Goal: Information Seeking & Learning: Find specific fact

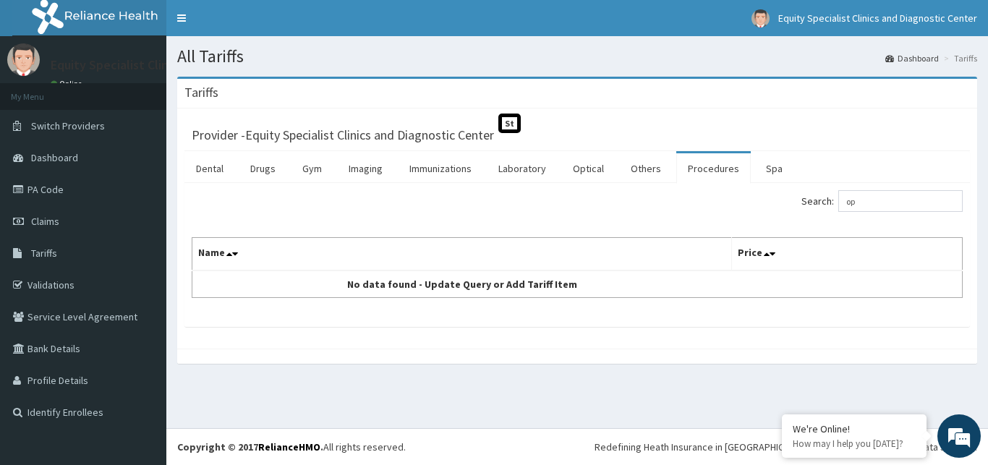
type input "o"
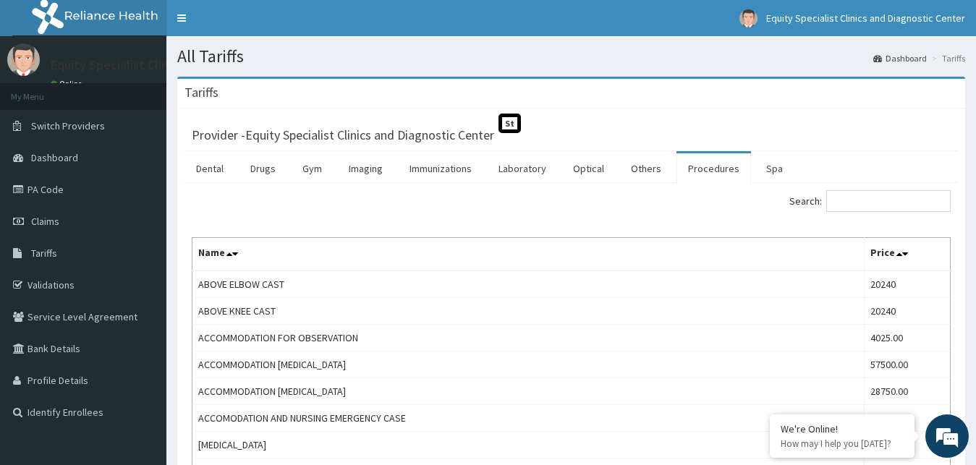
click at [875, 203] on input "Search:" at bounding box center [888, 201] width 124 height 22
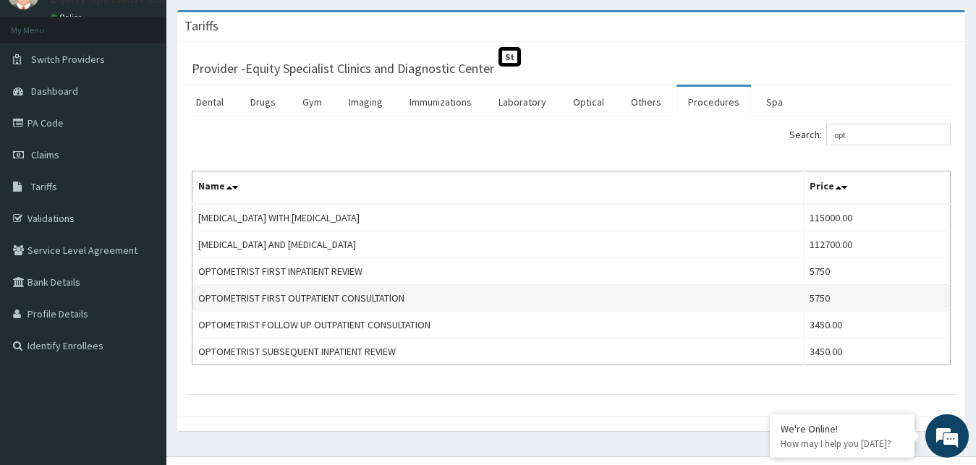
scroll to position [73, 0]
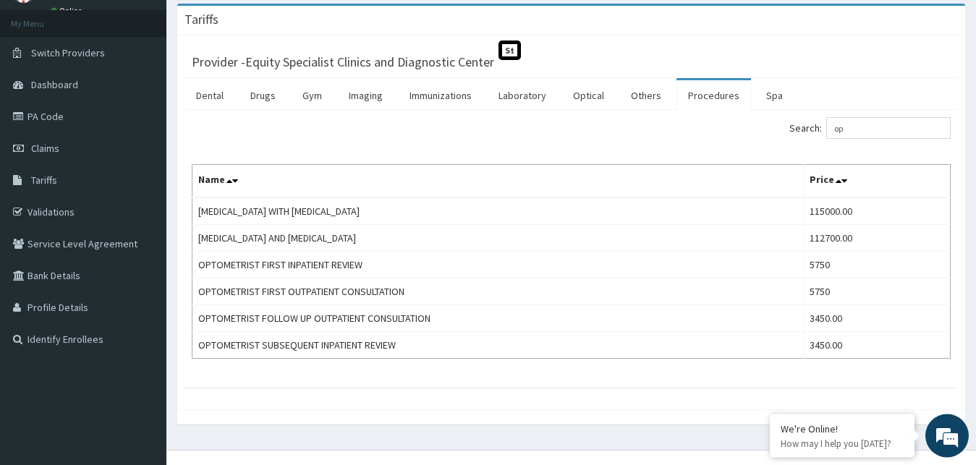
type input "o"
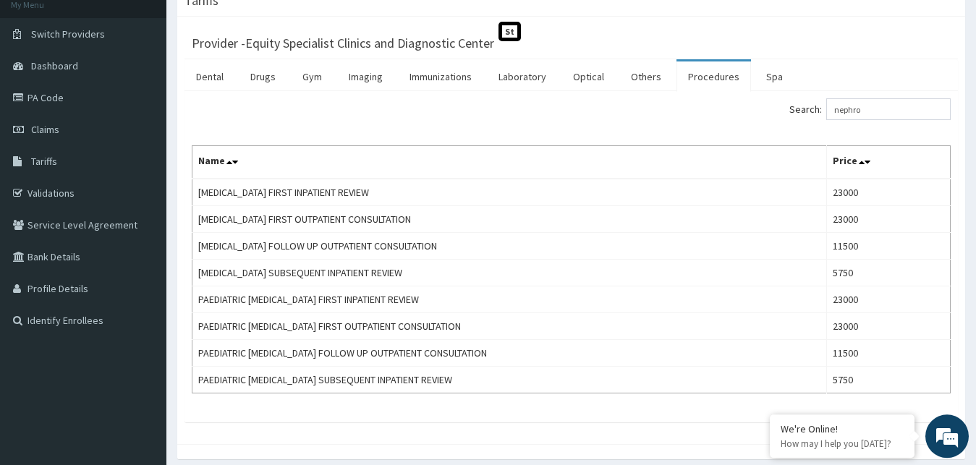
scroll to position [93, 0]
type input "n"
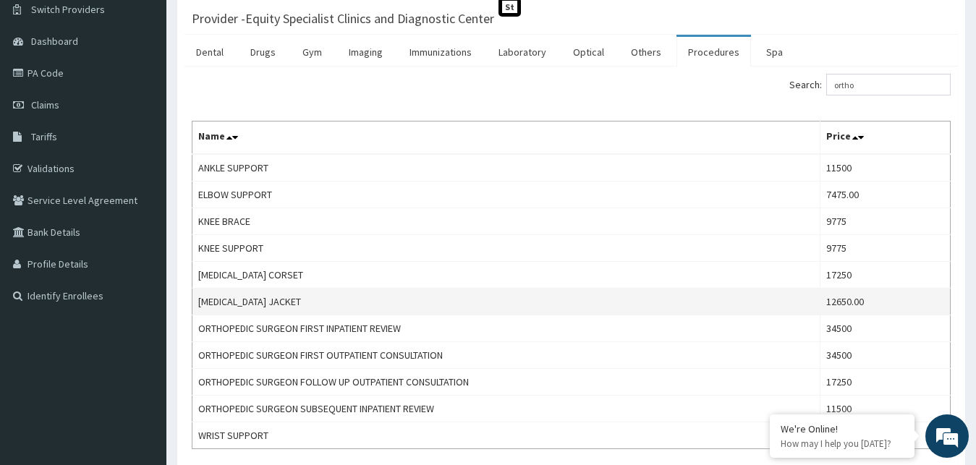
scroll to position [176, 0]
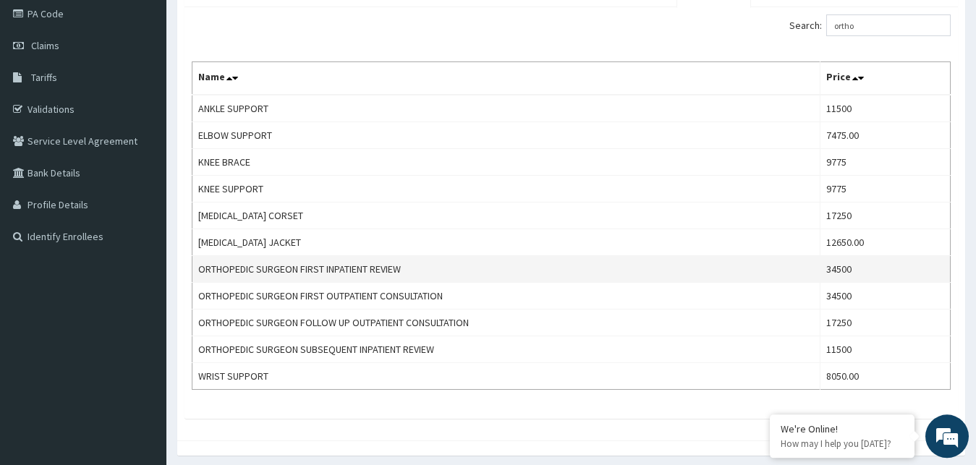
type input "ortho"
drag, startPoint x: 195, startPoint y: 268, endPoint x: 663, endPoint y: 262, distance: 467.4
click at [663, 262] on td "ORTHOPEDIC SURGEON FIRST INPATIENT REVIEW" at bounding box center [506, 269] width 628 height 27
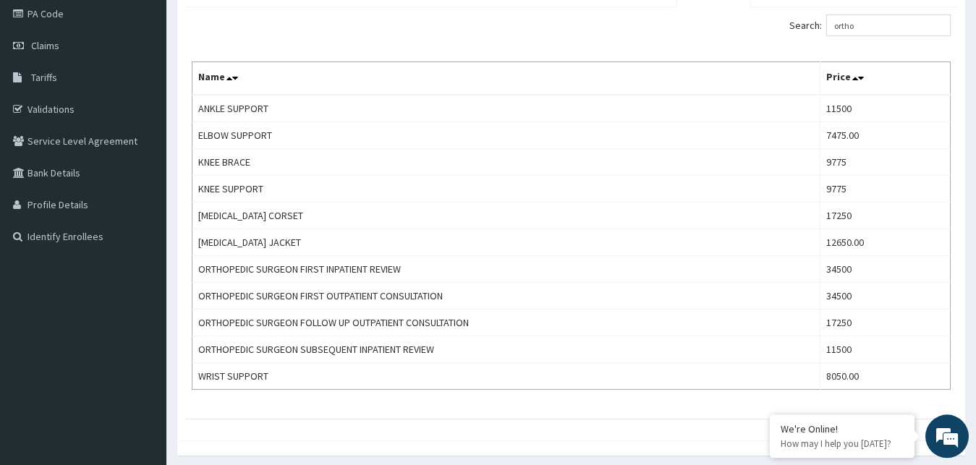
click at [522, 403] on div "Search: ortho Name Price ANKLE SUPPORT 11500 ELBOW SUPPORT 7475.00 KNEE BRACE 9…" at bounding box center [570, 213] width 773 height 412
click at [684, 17] on div "Search: ortho" at bounding box center [766, 26] width 369 height 25
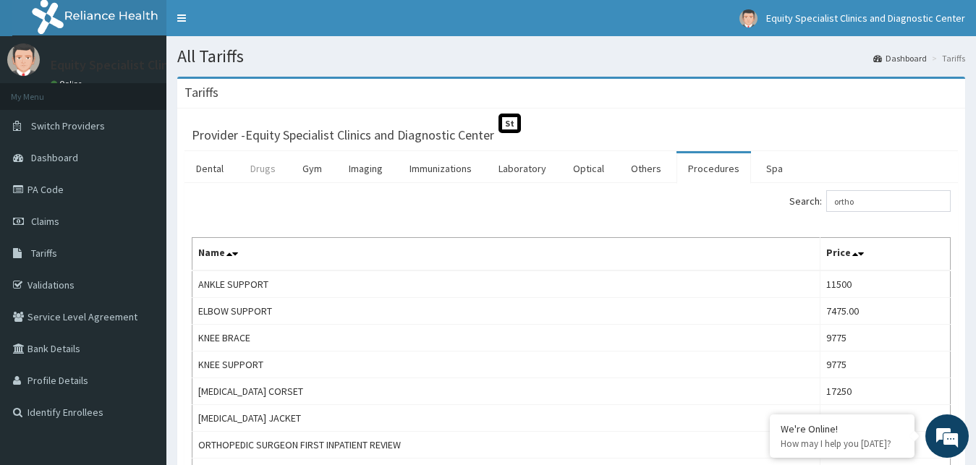
click at [258, 171] on link "Drugs" at bounding box center [263, 168] width 48 height 30
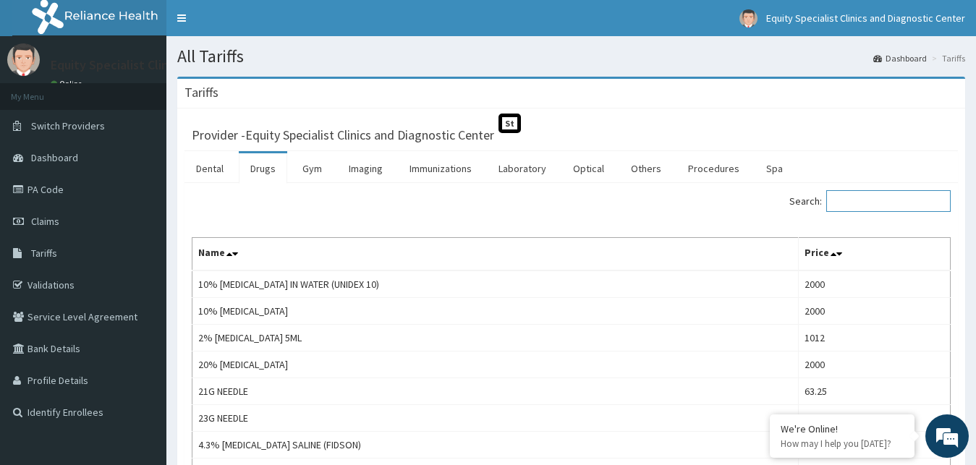
click at [880, 207] on input "Search:" at bounding box center [888, 201] width 124 height 22
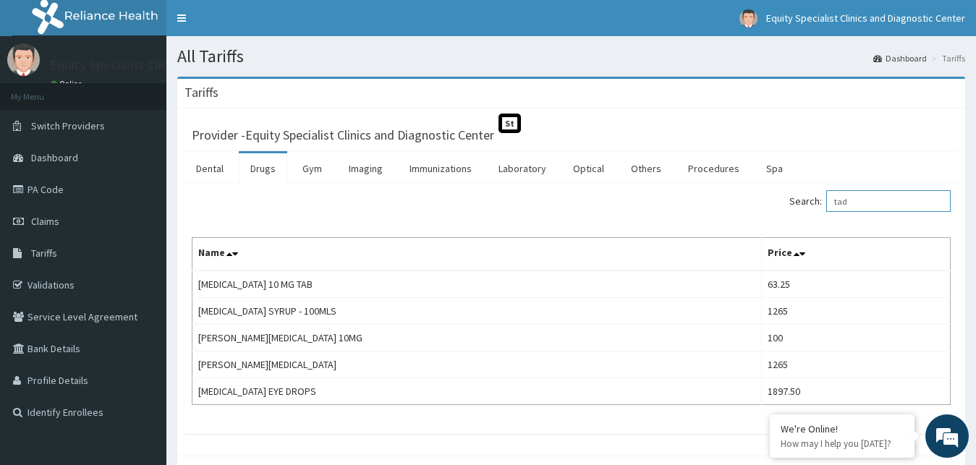
type input "tad"
click at [51, 197] on link "PA Code" at bounding box center [83, 190] width 166 height 32
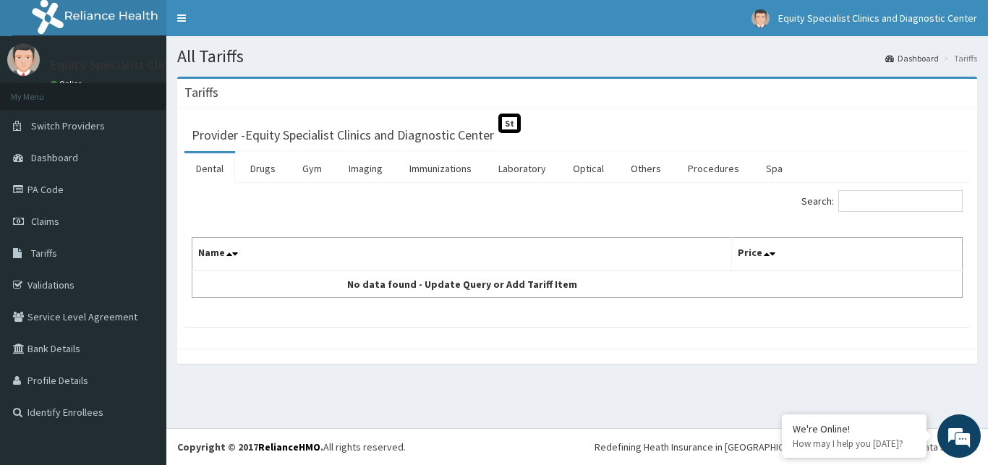
click at [875, 196] on input "Search:" at bounding box center [900, 201] width 124 height 22
click at [684, 173] on link "Procedures" at bounding box center [713, 168] width 75 height 30
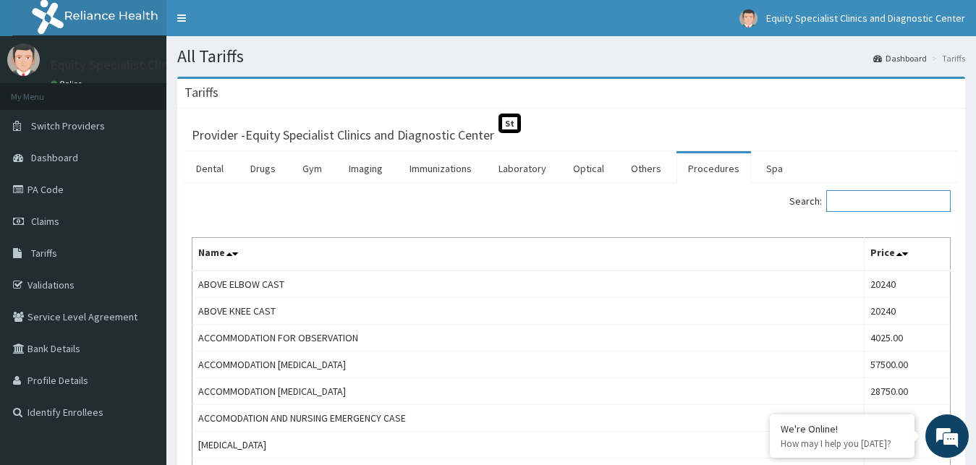
click at [859, 203] on input "Search:" at bounding box center [888, 201] width 124 height 22
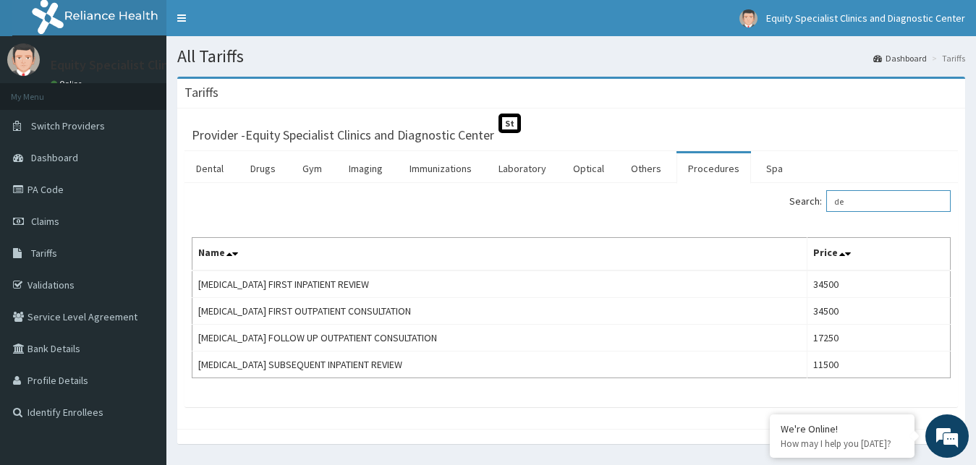
type input "d"
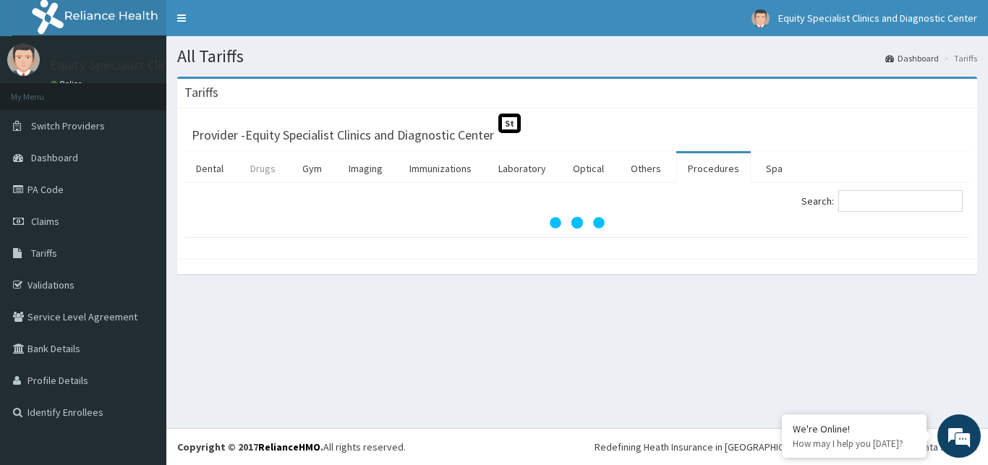
click at [256, 178] on link "Drugs" at bounding box center [263, 168] width 48 height 30
click at [896, 205] on input "Search:" at bounding box center [900, 201] width 124 height 22
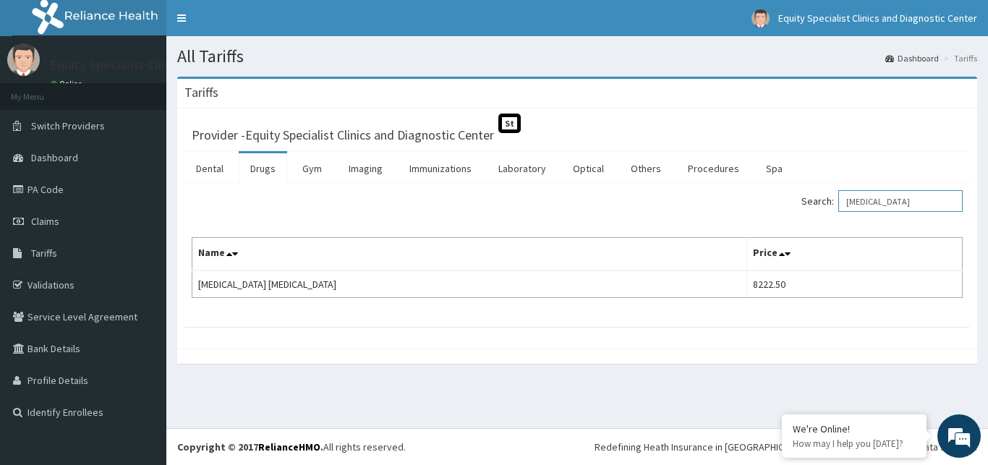
type input "canesten"
click at [67, 226] on link "Claims" at bounding box center [83, 221] width 166 height 32
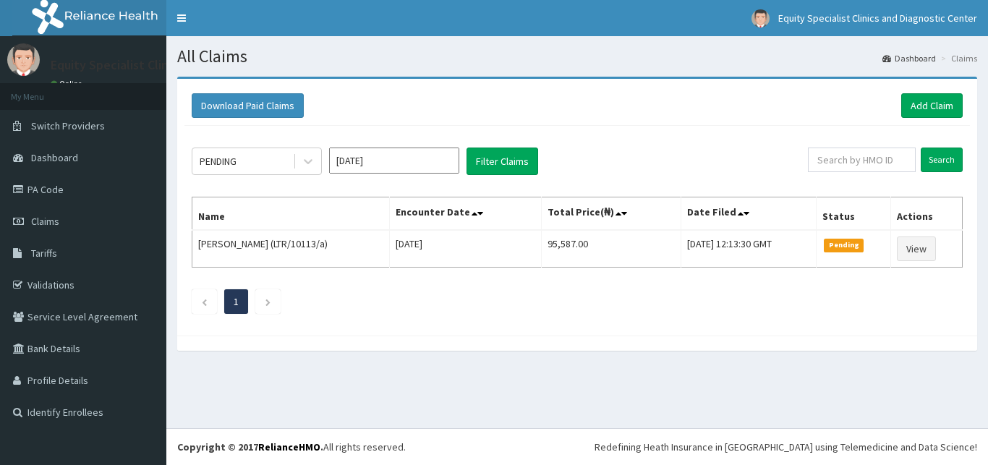
click at [57, 185] on link "PA Code" at bounding box center [83, 190] width 166 height 32
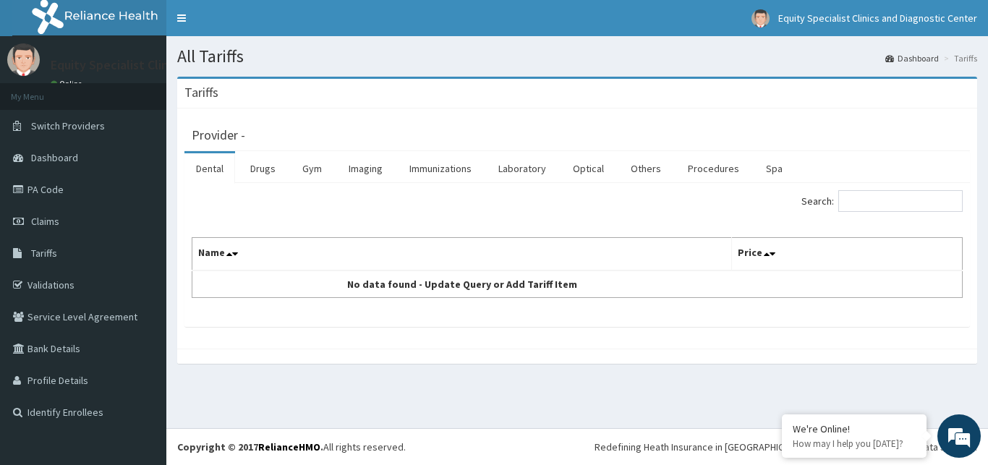
click at [859, 203] on input "Search:" at bounding box center [900, 201] width 124 height 22
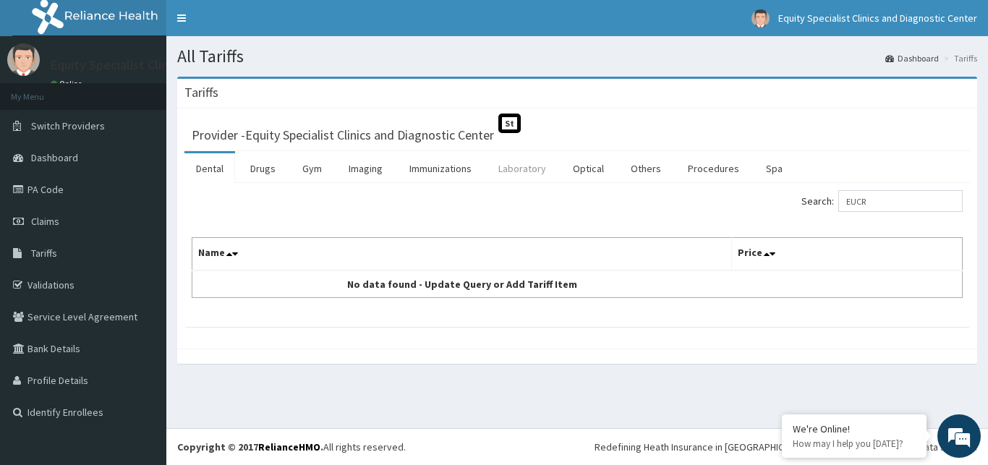
type input "EUCR"
click at [514, 179] on link "Laboratory" at bounding box center [522, 168] width 71 height 30
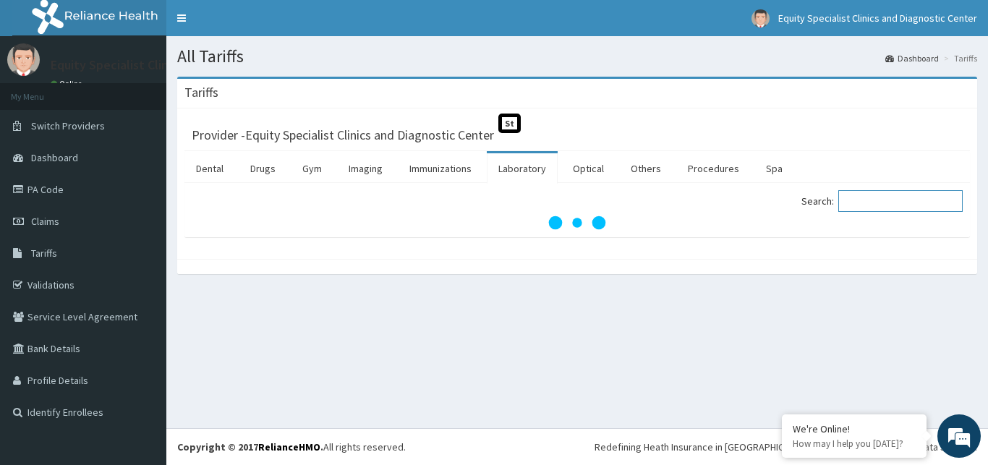
click at [873, 197] on input "Search:" at bounding box center [900, 201] width 124 height 22
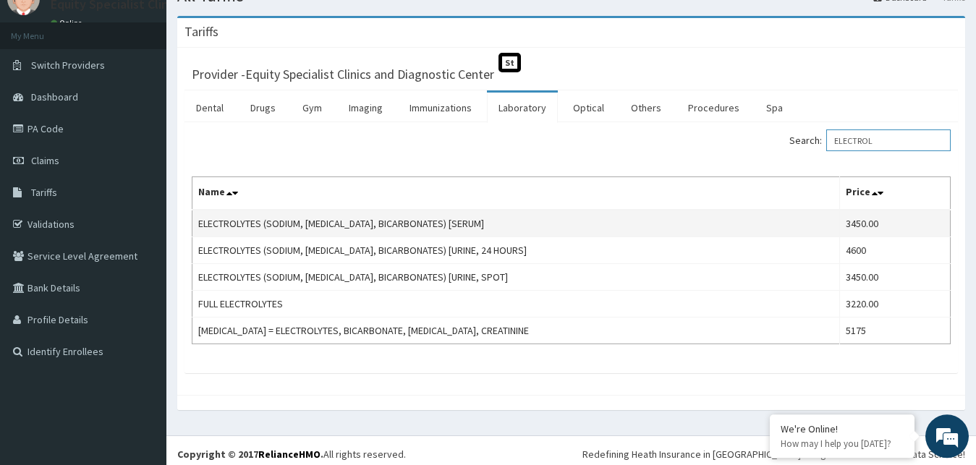
scroll to position [69, 0]
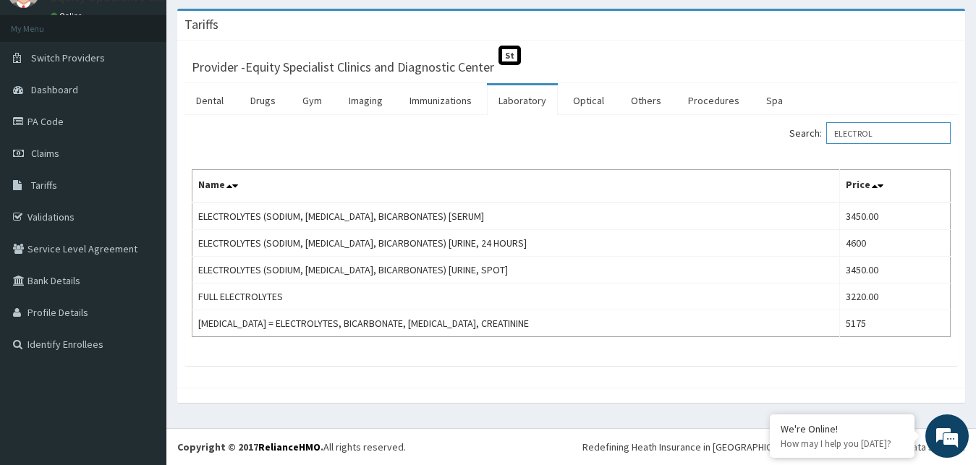
type input "ELECTROL"
click at [48, 150] on span "Claims" at bounding box center [45, 153] width 28 height 13
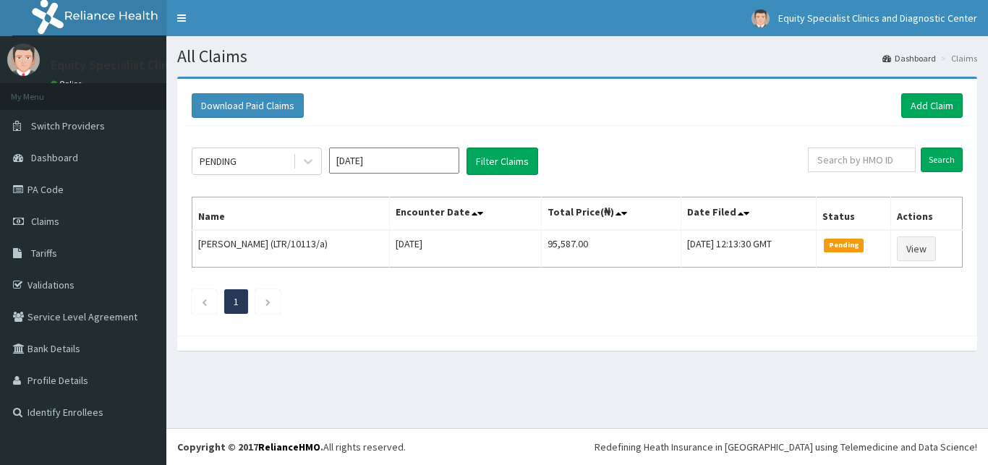
click at [46, 179] on link "PA Code" at bounding box center [83, 190] width 166 height 32
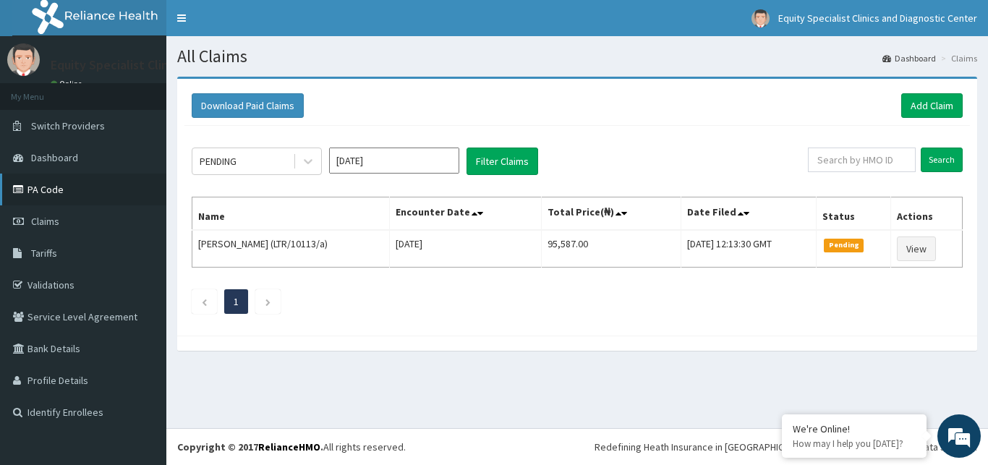
click at [51, 190] on link "PA Code" at bounding box center [83, 190] width 166 height 32
